Goal: Task Accomplishment & Management: Use online tool/utility

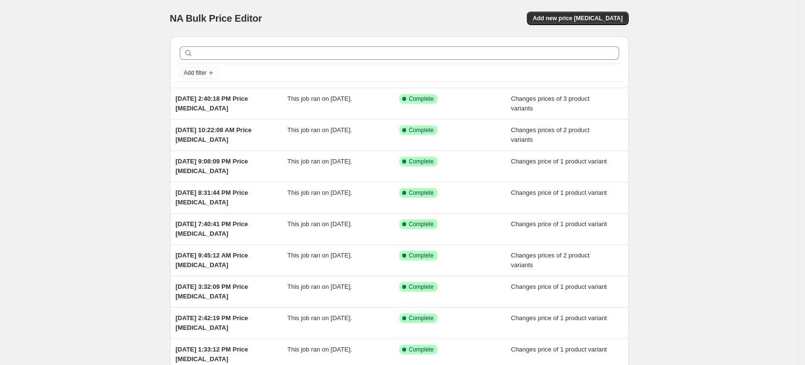
click at [579, 9] on div "NA Bulk Price Editor. This page is ready NA Bulk Price Editor Add new price [ME…" at bounding box center [399, 18] width 459 height 37
click at [575, 14] on button "Add new price [MEDICAL_DATA]" at bounding box center [577, 19] width 101 height 14
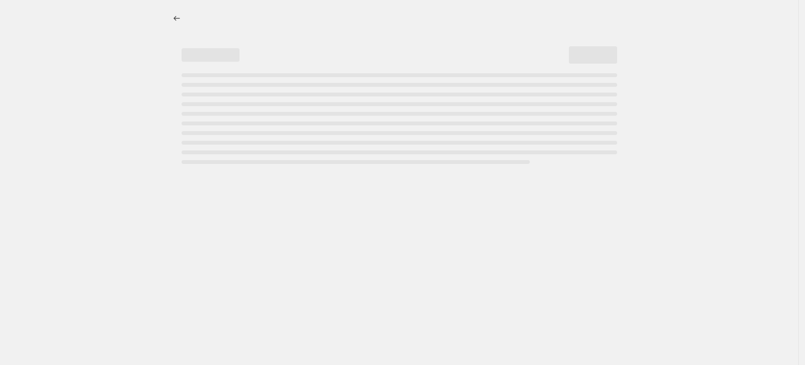
select select "percentage"
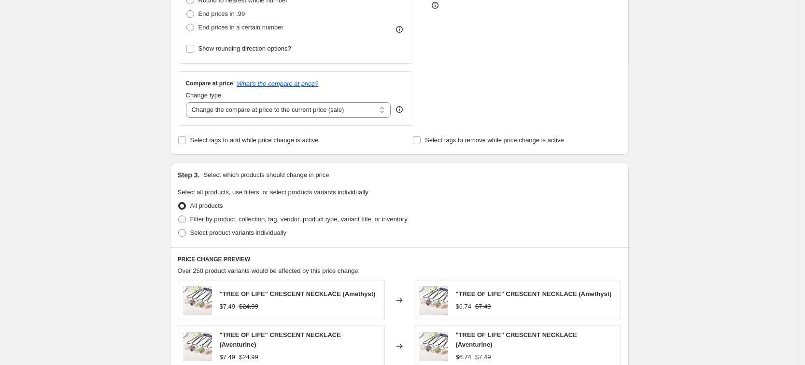
scroll to position [362, 0]
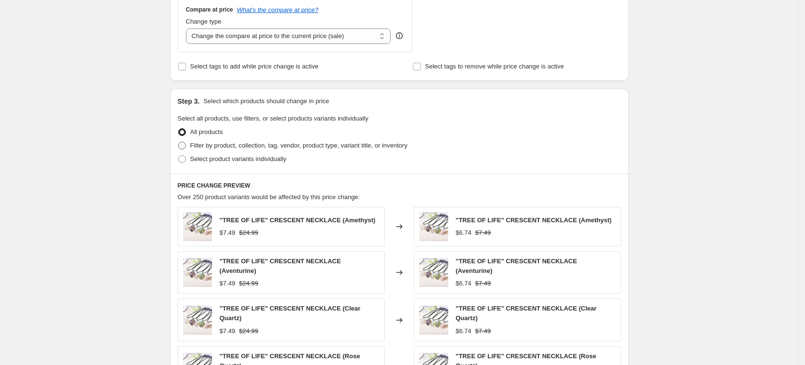
click at [246, 148] on span "Filter by product, collection, tag, vendor, product type, variant title, or inv…" at bounding box center [298, 145] width 217 height 7
click at [179, 142] on input "Filter by product, collection, tag, vendor, product type, variant title, or inv…" at bounding box center [178, 142] width 0 height 0
radio input "true"
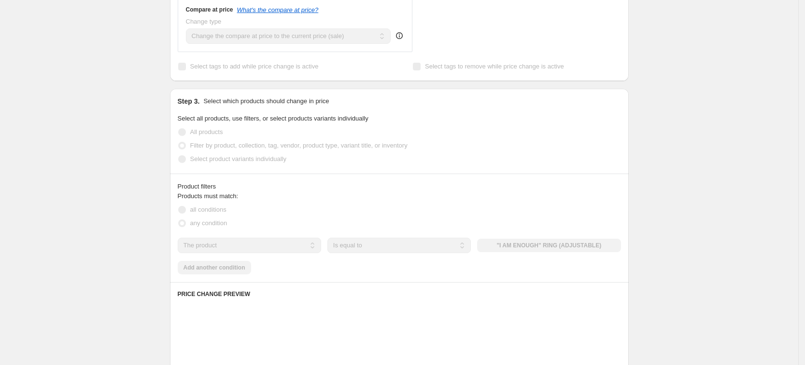
click at [237, 165] on label "Select product variants individually" at bounding box center [232, 160] width 109 height 14
click at [243, 159] on span "Select product variants individually" at bounding box center [238, 158] width 96 height 7
click at [179, 156] on input "Select product variants individually" at bounding box center [178, 155] width 0 height 0
radio input "true"
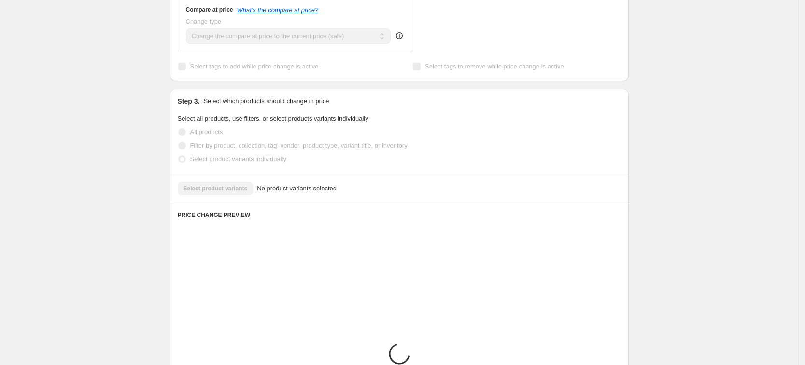
click at [237, 165] on label "Select product variants individually" at bounding box center [232, 160] width 109 height 14
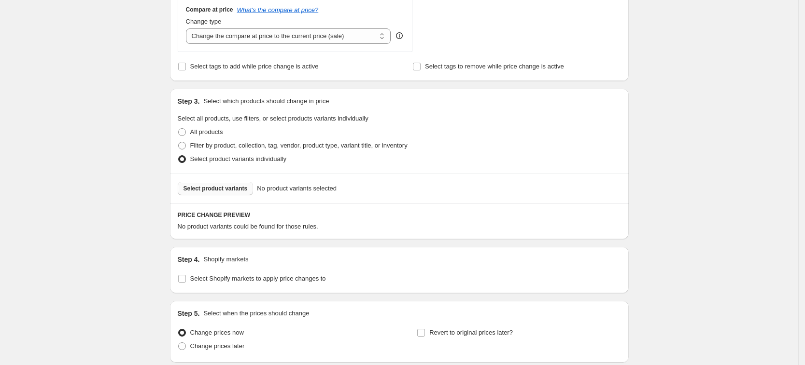
click at [227, 182] on button "Select product variants" at bounding box center [216, 189] width 76 height 14
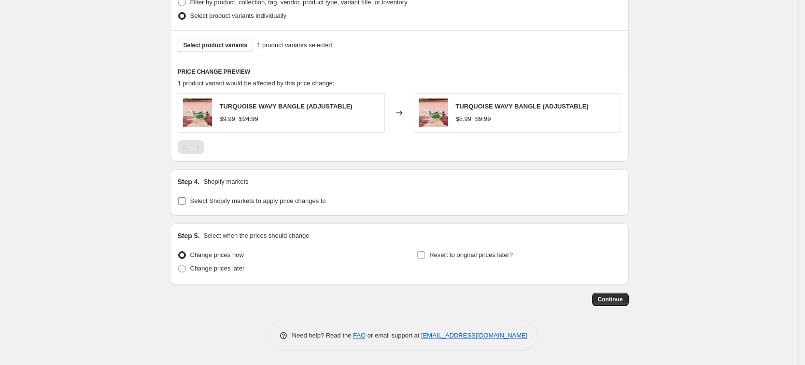
click at [256, 203] on span "Select Shopify markets to apply price changes to" at bounding box center [258, 200] width 136 height 7
click at [186, 203] on input "Select Shopify markets to apply price changes to" at bounding box center [182, 201] width 8 height 8
checkbox input "true"
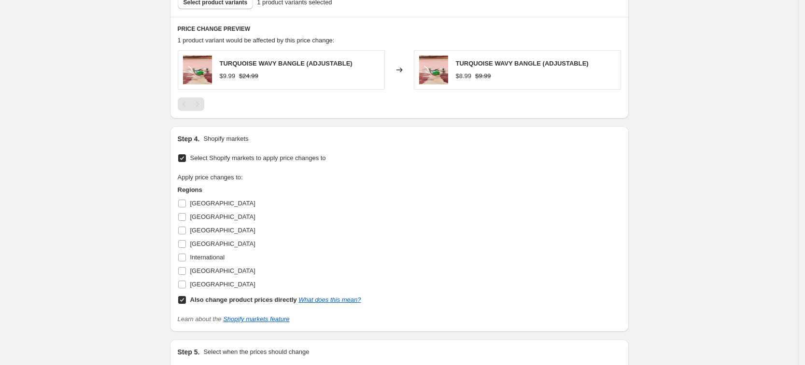
scroll to position [566, 0]
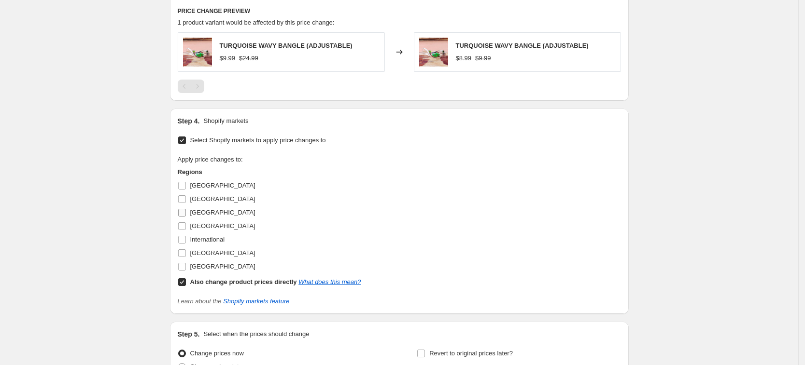
click at [195, 215] on span "[GEOGRAPHIC_DATA]" at bounding box center [222, 212] width 65 height 7
click at [186, 215] on input "[GEOGRAPHIC_DATA]" at bounding box center [182, 213] width 8 height 8
checkbox input "true"
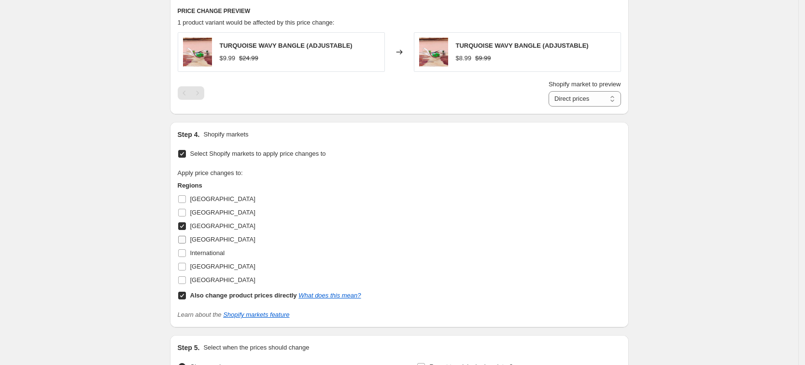
click at [203, 235] on span "[GEOGRAPHIC_DATA]" at bounding box center [222, 240] width 65 height 10
click at [186, 236] on input "[GEOGRAPHIC_DATA]" at bounding box center [182, 240] width 8 height 8
checkbox input "true"
click at [207, 264] on span "[GEOGRAPHIC_DATA]" at bounding box center [222, 266] width 65 height 7
click at [186, 264] on input "[GEOGRAPHIC_DATA]" at bounding box center [182, 267] width 8 height 8
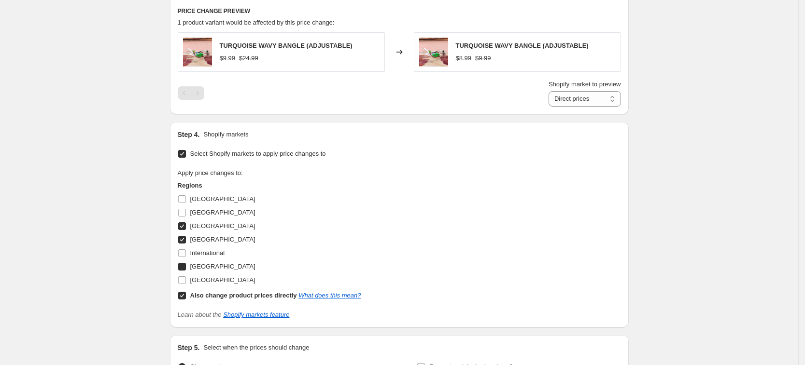
checkbox input "true"
click at [208, 277] on span "[GEOGRAPHIC_DATA]" at bounding box center [222, 280] width 65 height 7
click at [186, 277] on input "[GEOGRAPHIC_DATA]" at bounding box center [182, 281] width 8 height 8
checkbox input "true"
click at [242, 301] on label "Also change product prices directly What does this mean?" at bounding box center [269, 296] width 183 height 14
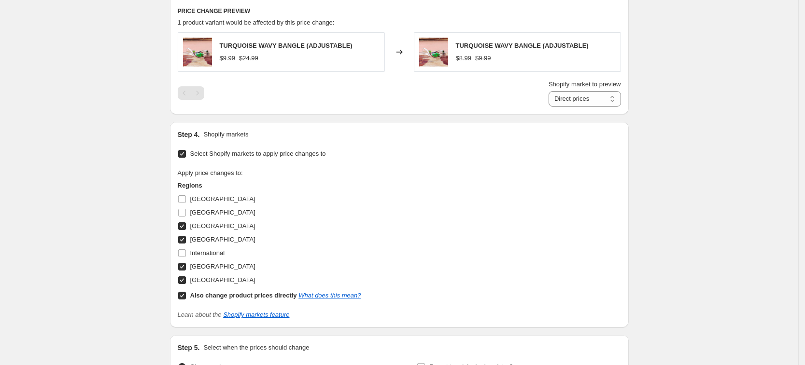
click at [186, 300] on input "Also change product prices directly What does this mean?" at bounding box center [182, 296] width 8 height 8
checkbox input "false"
select select "34367439004"
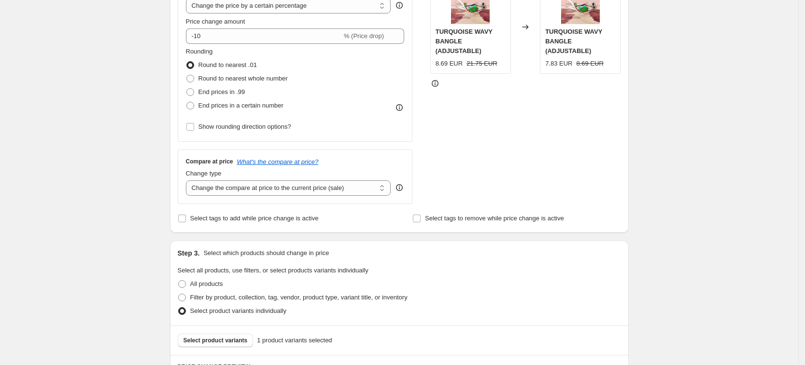
scroll to position [75, 0]
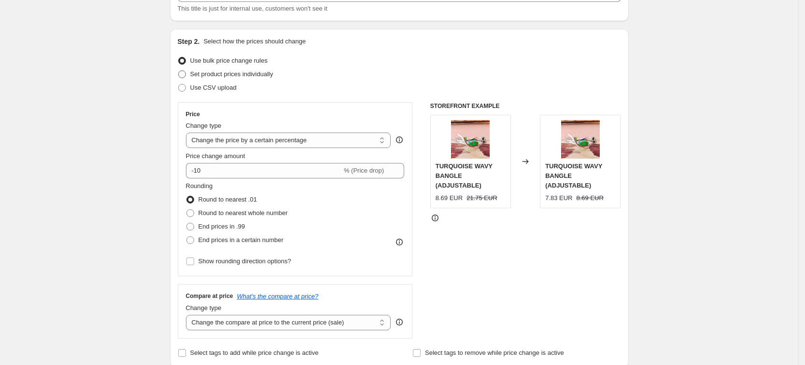
click at [239, 74] on span "Set product prices individually" at bounding box center [231, 73] width 83 height 7
click at [179, 71] on input "Set product prices individually" at bounding box center [178, 70] width 0 height 0
radio input "true"
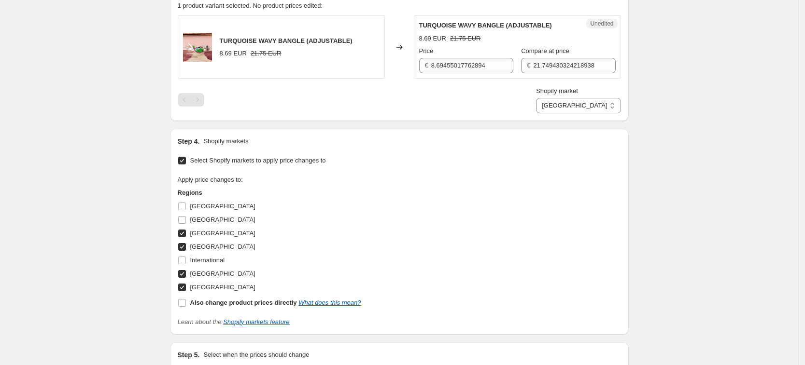
scroll to position [277, 0]
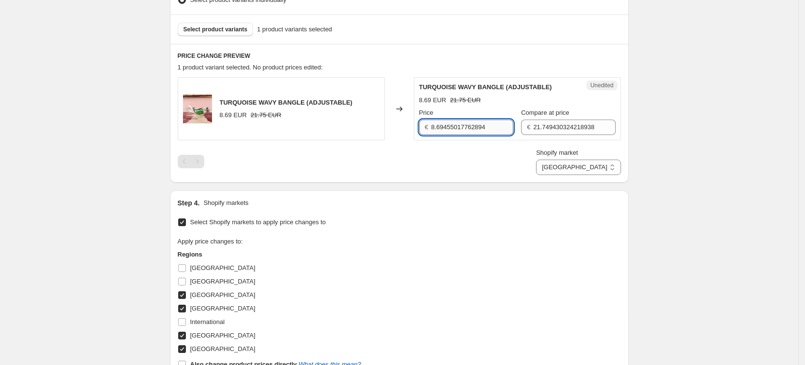
click at [450, 129] on input "8.69455017762894" at bounding box center [472, 127] width 82 height 15
type input "."
type input "9.99"
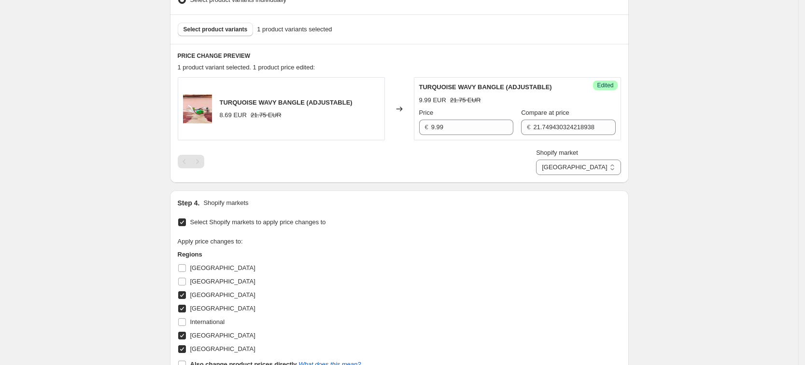
click at [521, 128] on div "€ 21.749430324218938" at bounding box center [568, 127] width 94 height 15
click at [539, 129] on input "21.749430324218938" at bounding box center [574, 127] width 82 height 15
type input "24.99"
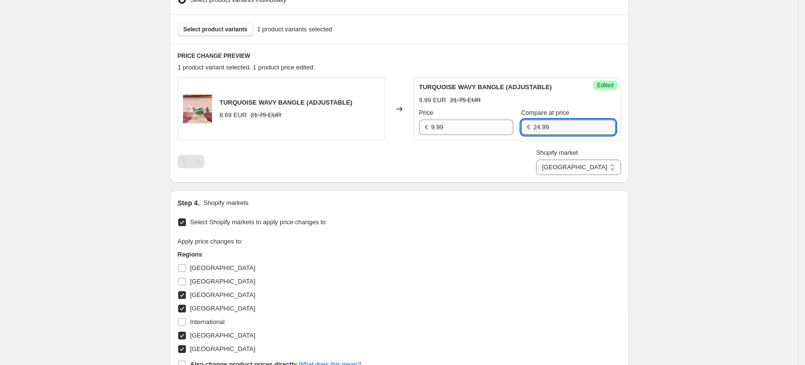
click at [551, 160] on div "Shopify market [GEOGRAPHIC_DATA] [GEOGRAPHIC_DATA] [GEOGRAPHIC_DATA] [GEOGRAPHI…" at bounding box center [399, 161] width 443 height 27
drag, startPoint x: 601, startPoint y: 167, endPoint x: 601, endPoint y: 174, distance: 7.3
click at [601, 167] on select "[GEOGRAPHIC_DATA] [GEOGRAPHIC_DATA] [GEOGRAPHIC_DATA] [GEOGRAPHIC_DATA]" at bounding box center [578, 167] width 84 height 15
select select "34367406236"
click at [579, 175] on select "[GEOGRAPHIC_DATA] [GEOGRAPHIC_DATA] [GEOGRAPHIC_DATA] [GEOGRAPHIC_DATA]" at bounding box center [578, 167] width 84 height 15
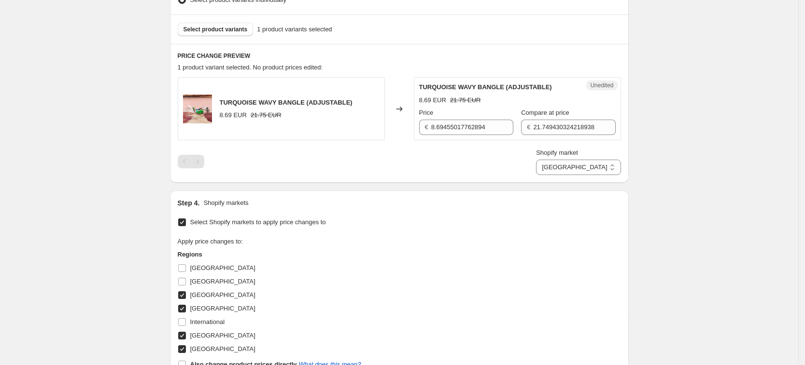
click at [452, 136] on div "Unedited TURQUOISE WAVY BANGLE (ADJUSTABLE) 8.69 EUR 21.75 EUR Price € 8.694550…" at bounding box center [517, 108] width 207 height 63
click at [449, 120] on input "8.69455017762894" at bounding box center [472, 127] width 82 height 15
type input "9.99"
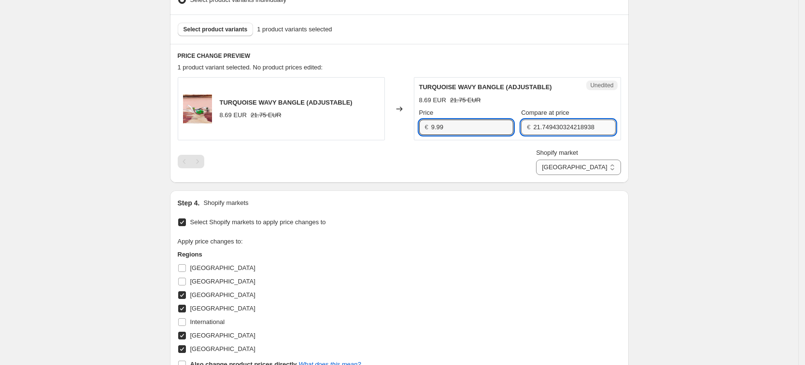
click at [558, 129] on input "21.749430324218938" at bounding box center [574, 127] width 82 height 15
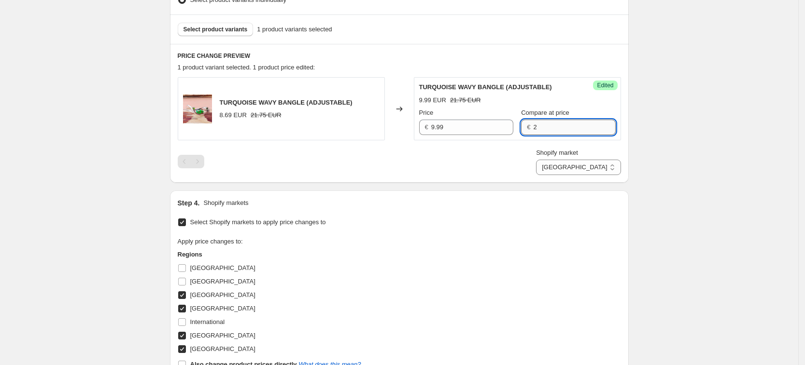
click at [558, 129] on input "2" at bounding box center [574, 127] width 82 height 15
type input "24.99"
click at [548, 161] on div "Shopify market [GEOGRAPHIC_DATA] [GEOGRAPHIC_DATA] [GEOGRAPHIC_DATA] [GEOGRAPHI…" at bounding box center [399, 161] width 443 height 27
click at [594, 175] on div "PRICE CHANGE PREVIEW 1 product variant selected. 1 product price edited: TURQUO…" at bounding box center [399, 113] width 459 height 139
click at [593, 173] on select "[GEOGRAPHIC_DATA] [GEOGRAPHIC_DATA] [GEOGRAPHIC_DATA] [GEOGRAPHIC_DATA]" at bounding box center [578, 167] width 84 height 15
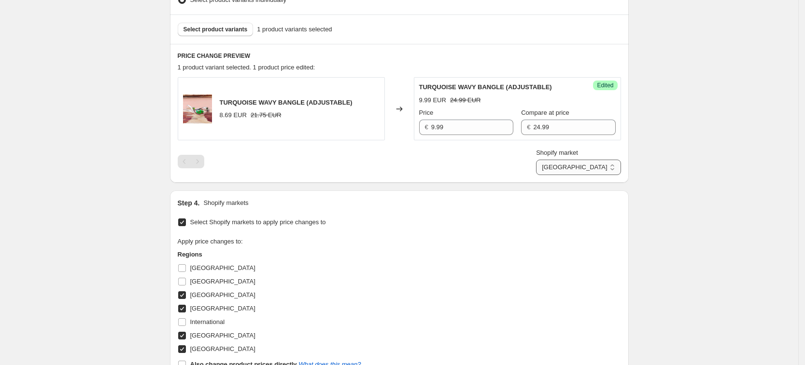
select select "34367209628"
click at [558, 175] on select "[GEOGRAPHIC_DATA] [GEOGRAPHIC_DATA] [GEOGRAPHIC_DATA] [GEOGRAPHIC_DATA]" at bounding box center [578, 167] width 84 height 15
click at [476, 117] on div "Price" at bounding box center [466, 113] width 94 height 10
click at [475, 120] on input "7.5516621882303605" at bounding box center [472, 127] width 82 height 15
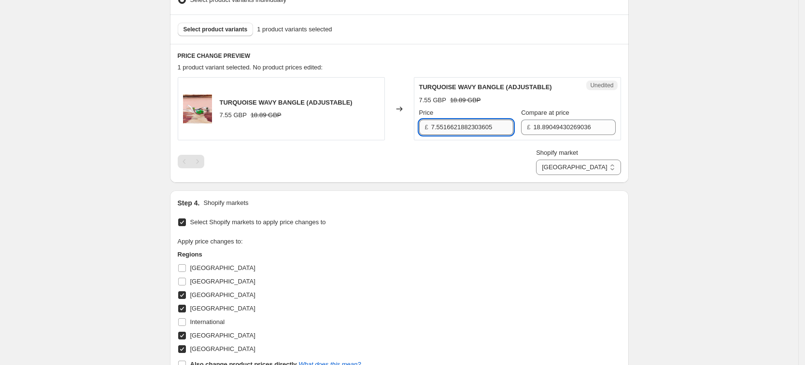
click at [475, 120] on input "7.5516621882303605" at bounding box center [472, 127] width 82 height 15
type input "9.99"
click at [566, 125] on input "18.89049430269036" at bounding box center [574, 127] width 82 height 15
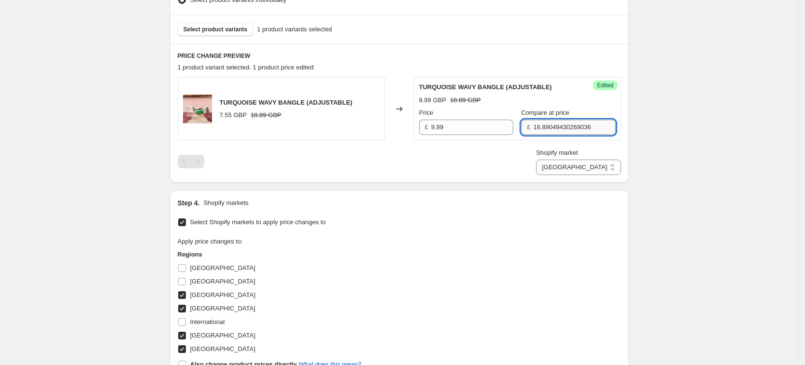
click at [566, 125] on input "18.89049430269036" at bounding box center [574, 127] width 82 height 15
type input "24.99"
drag, startPoint x: 619, startPoint y: 175, endPoint x: 633, endPoint y: 205, distance: 33.7
click at [619, 175] on select "[GEOGRAPHIC_DATA] [GEOGRAPHIC_DATA] [GEOGRAPHIC_DATA] [GEOGRAPHIC_DATA]" at bounding box center [578, 167] width 84 height 15
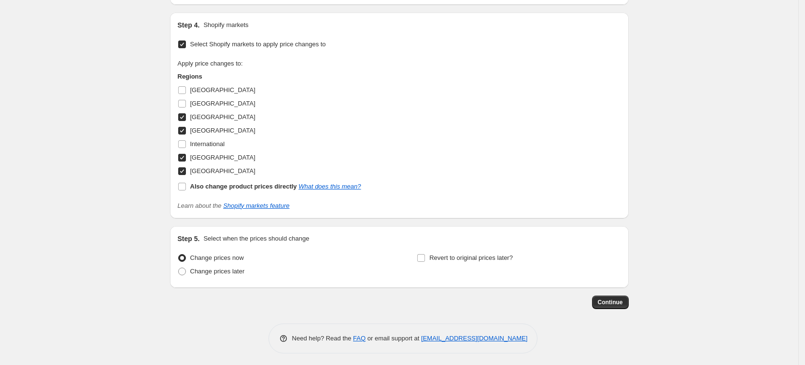
scroll to position [458, 0]
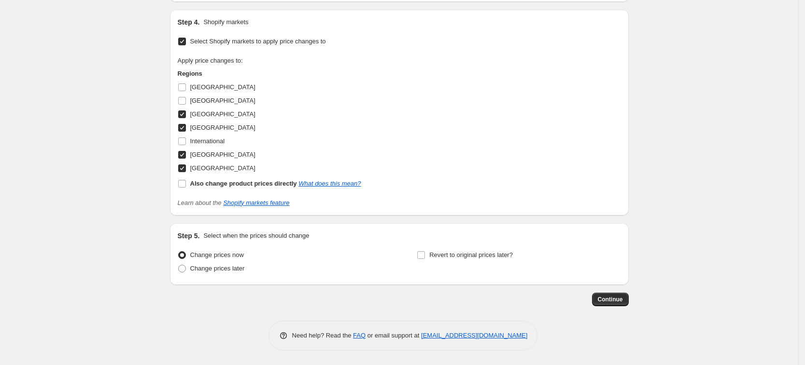
click at [615, 304] on button "Continue" at bounding box center [610, 300] width 37 height 14
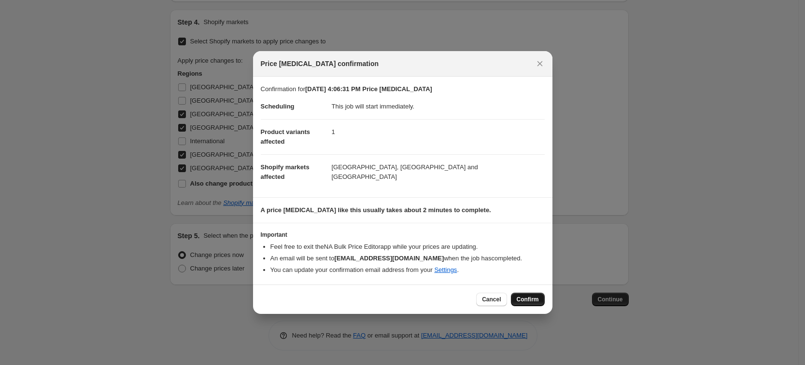
click at [542, 300] on button "Confirm" at bounding box center [528, 300] width 34 height 14
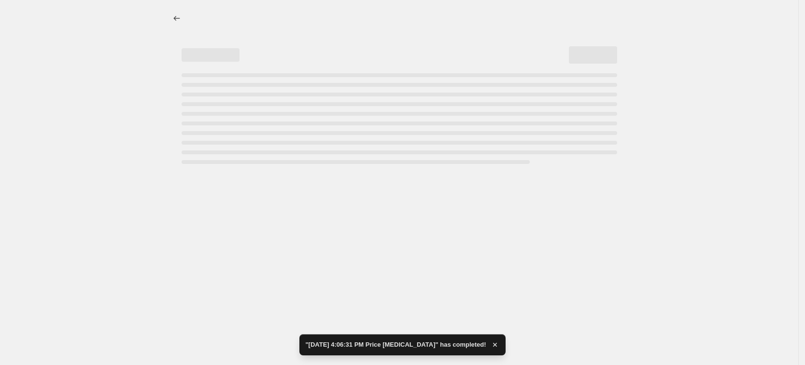
select select "34367209628"
